Goal: Navigation & Orientation: Find specific page/section

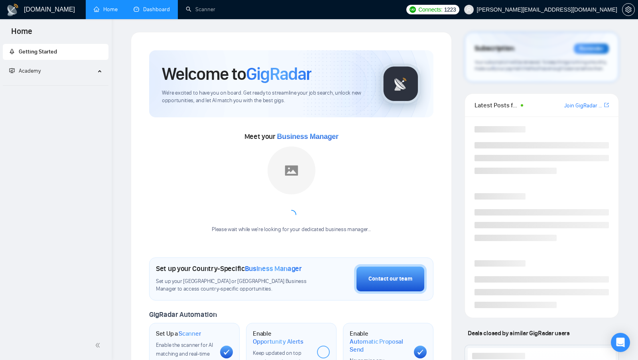
click at [140, 12] on link "Dashboard" at bounding box center [152, 9] width 36 height 7
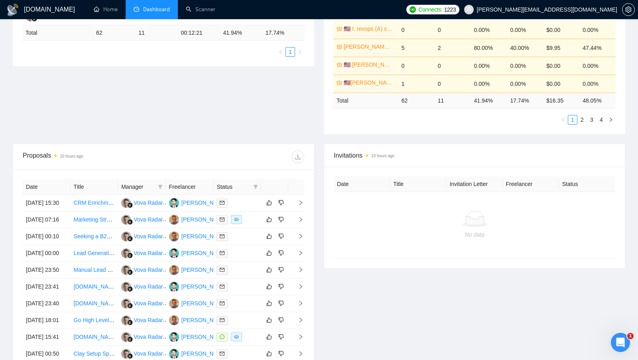
scroll to position [182, 0]
click at [255, 225] on div at bounding box center [238, 220] width 42 height 9
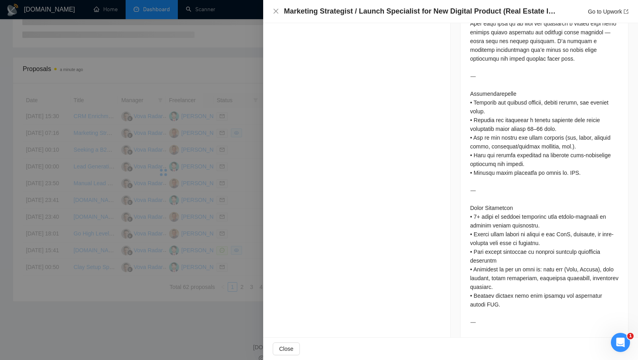
scroll to position [487, 0]
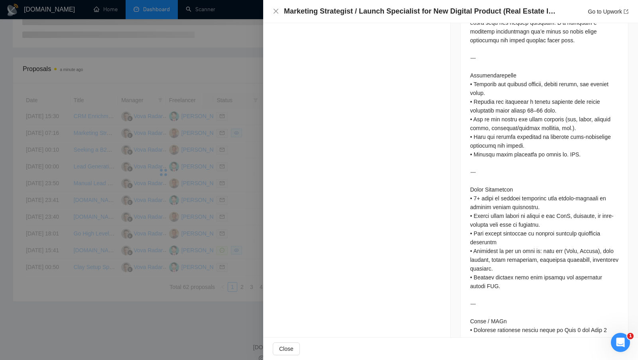
click at [237, 185] on div at bounding box center [319, 180] width 638 height 360
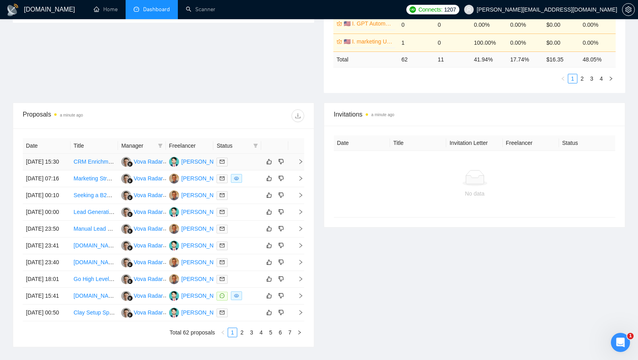
scroll to position [227, 0]
click at [241, 169] on td at bounding box center [237, 161] width 48 height 17
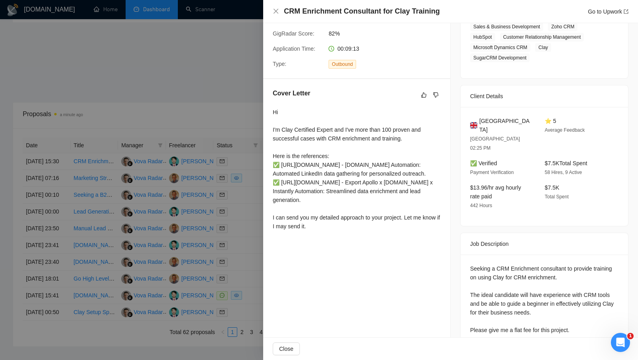
scroll to position [228, 0]
click at [235, 148] on div at bounding box center [319, 180] width 638 height 360
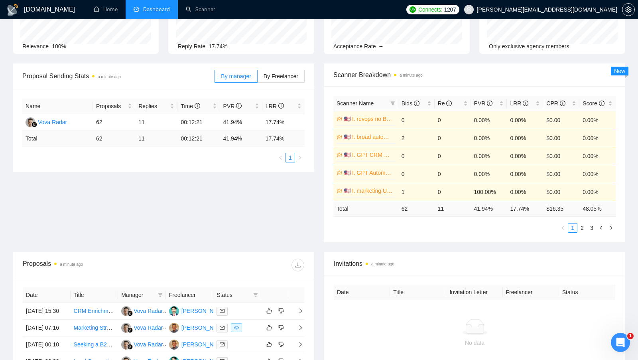
scroll to position [68, 0]
